Goal: Task Accomplishment & Management: Manage account settings

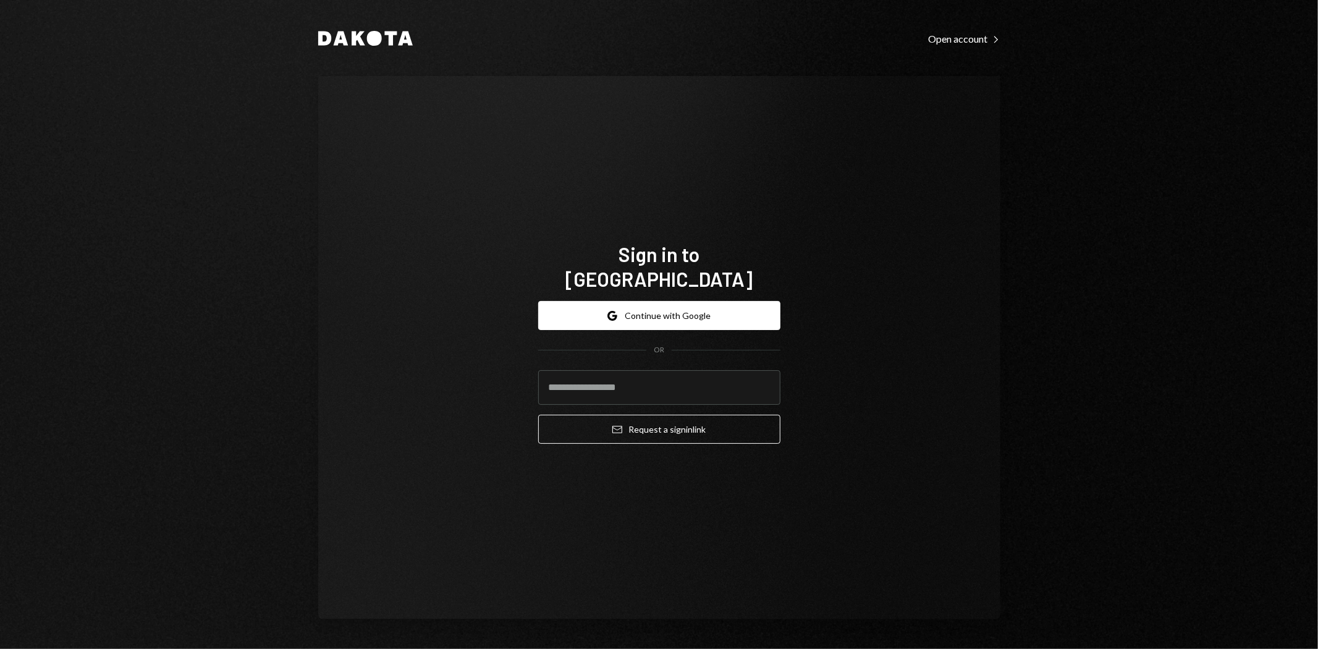
type input "**********"
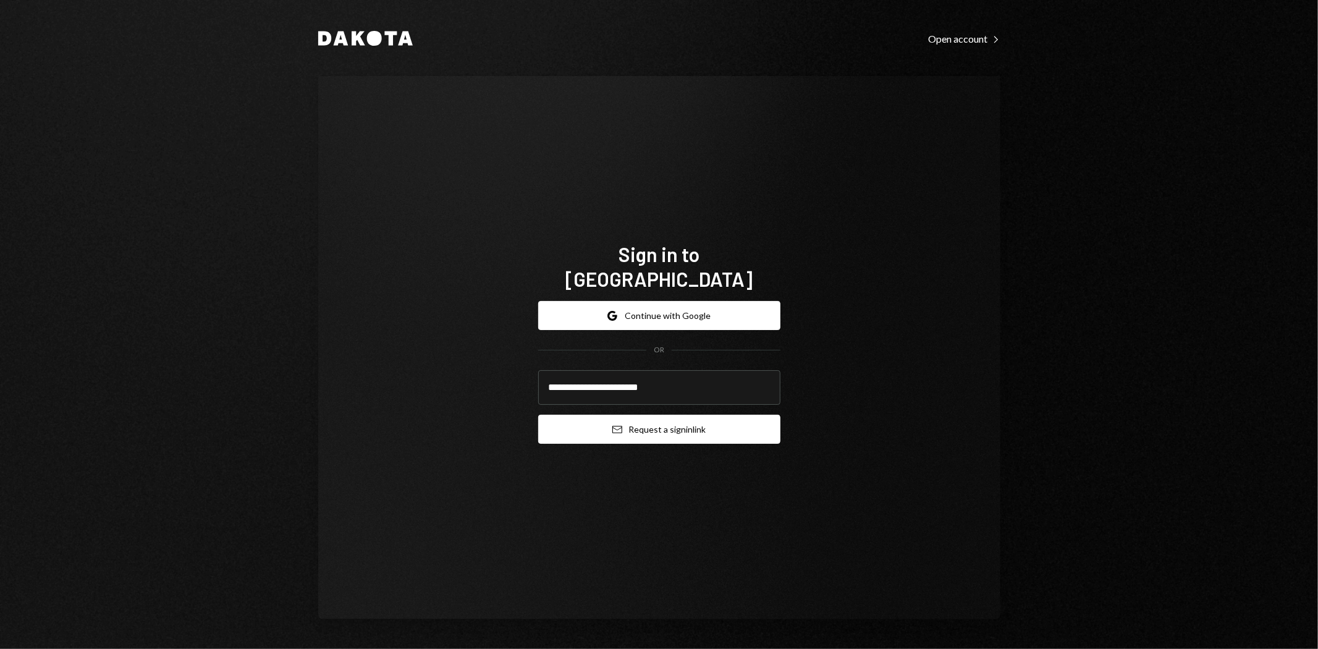
click at [688, 419] on button "Email Request a sign in link" at bounding box center [659, 429] width 242 height 29
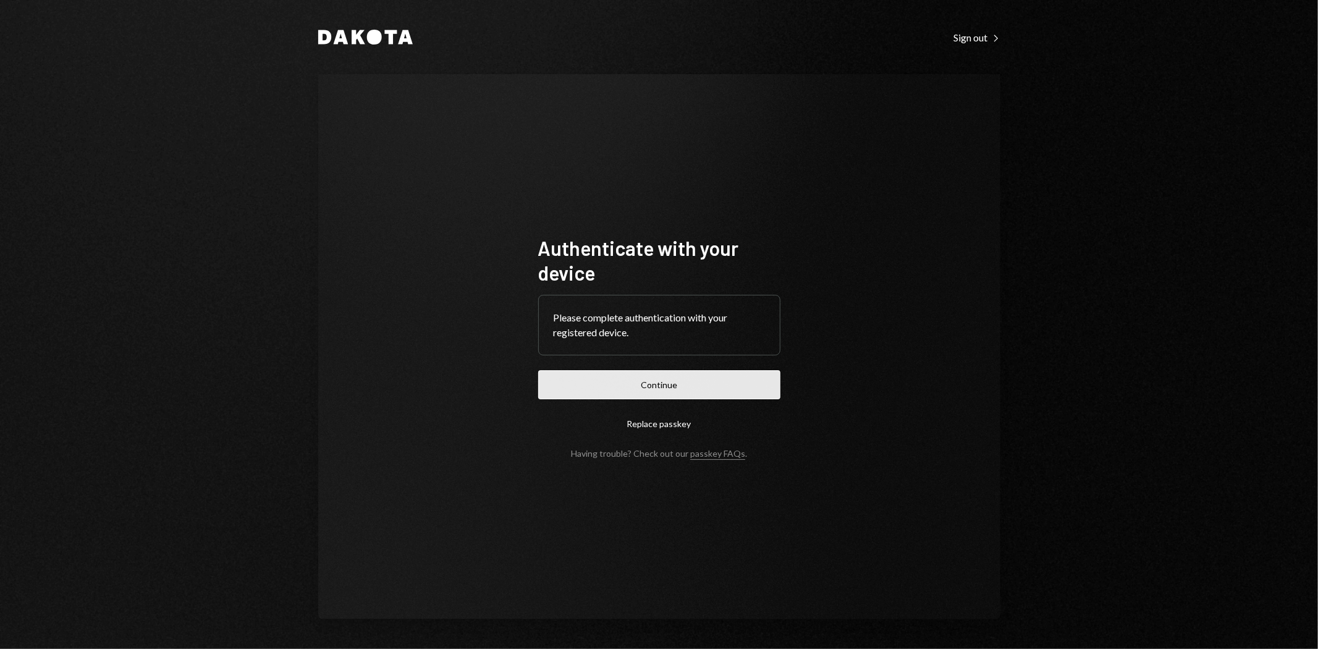
click at [682, 383] on button "Continue" at bounding box center [659, 384] width 242 height 29
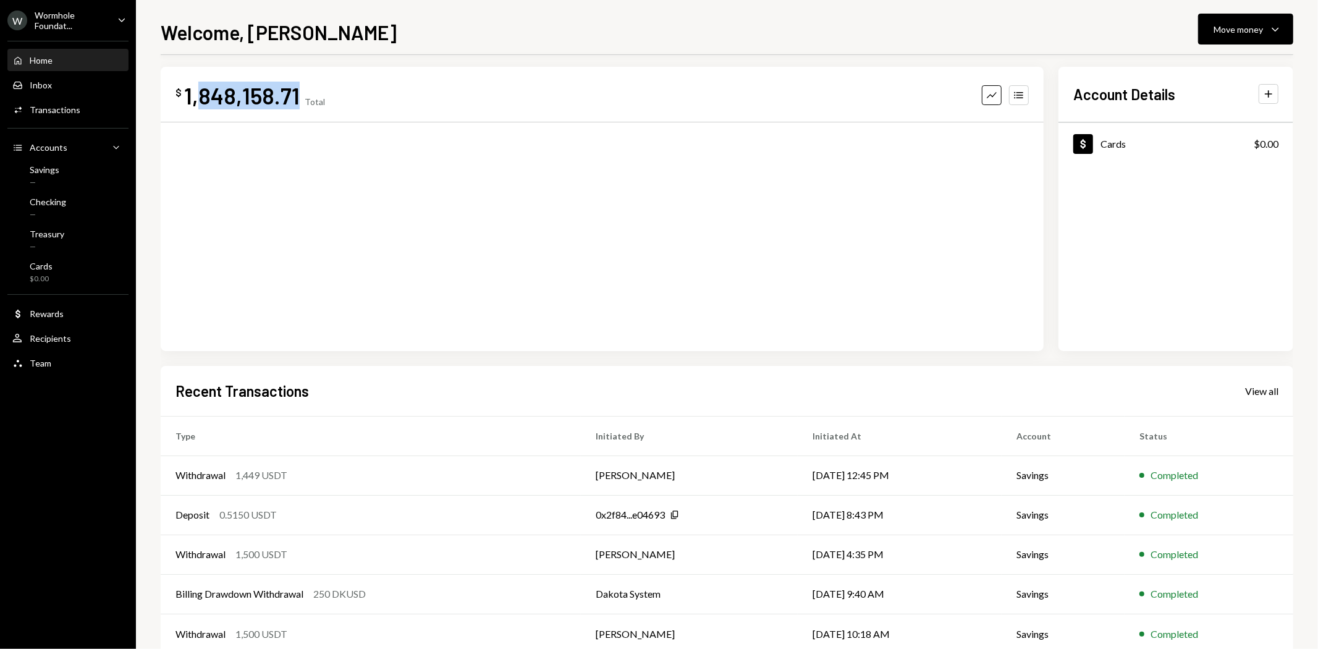
scroll to position [1, 0]
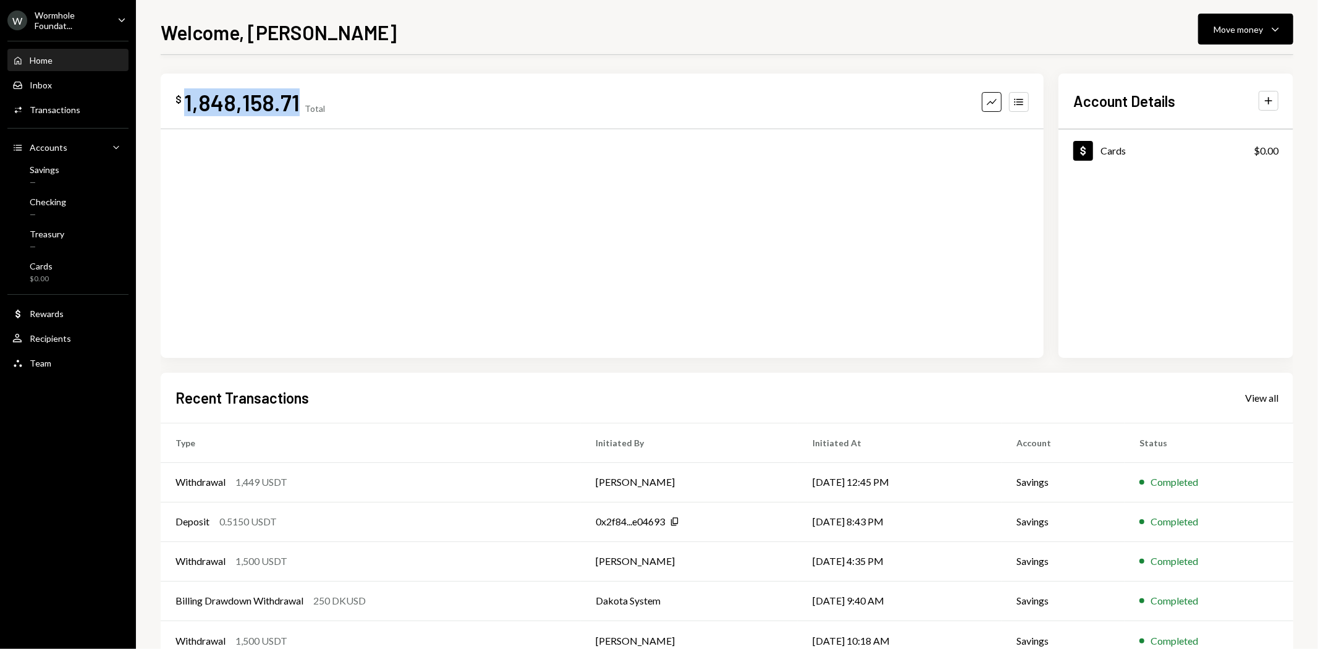
drag, startPoint x: 295, startPoint y: 67, endPoint x: 185, endPoint y: 95, distance: 113.0
click at [185, 95] on div "1,848,158.71" at bounding box center [242, 102] width 116 height 28
copy div "1,848,158.71"
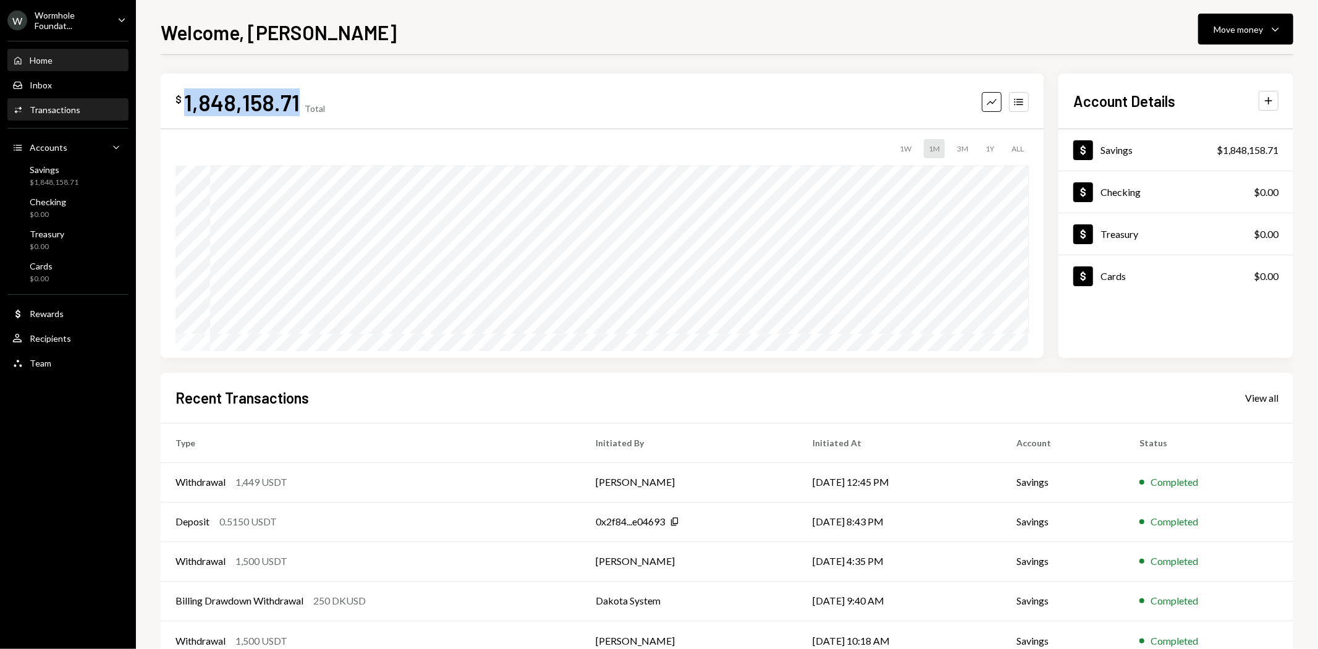
click at [59, 108] on div "Transactions" at bounding box center [55, 109] width 51 height 11
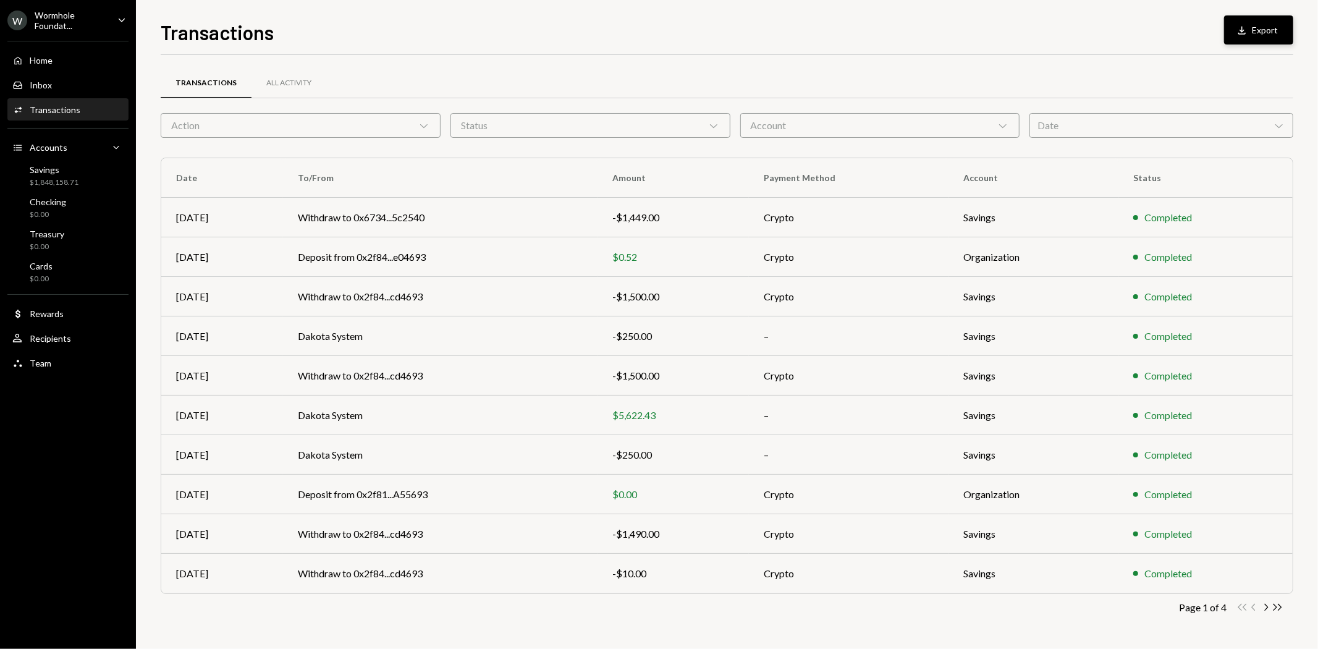
click at [1250, 28] on div "Download" at bounding box center [1244, 30] width 16 height 12
